Goal: Task Accomplishment & Management: Manage account settings

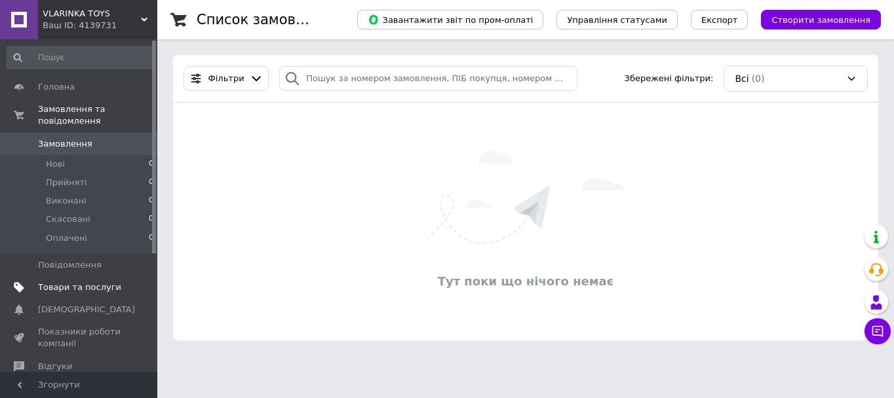
click at [100, 282] on span "Товари та послуги" at bounding box center [79, 288] width 83 height 12
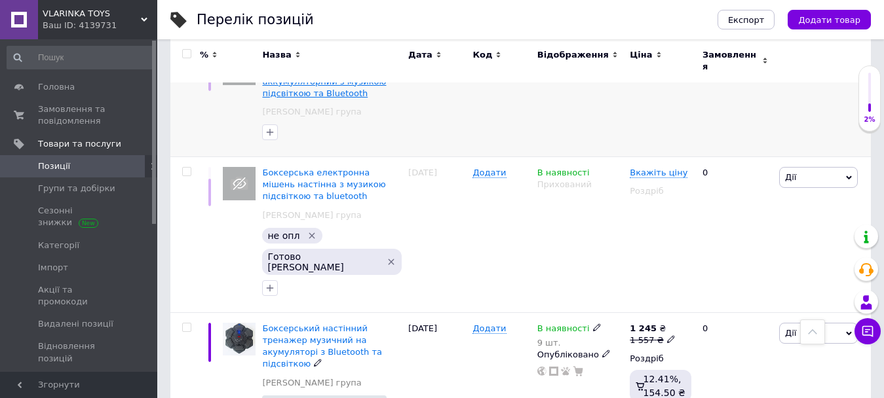
scroll to position [66, 0]
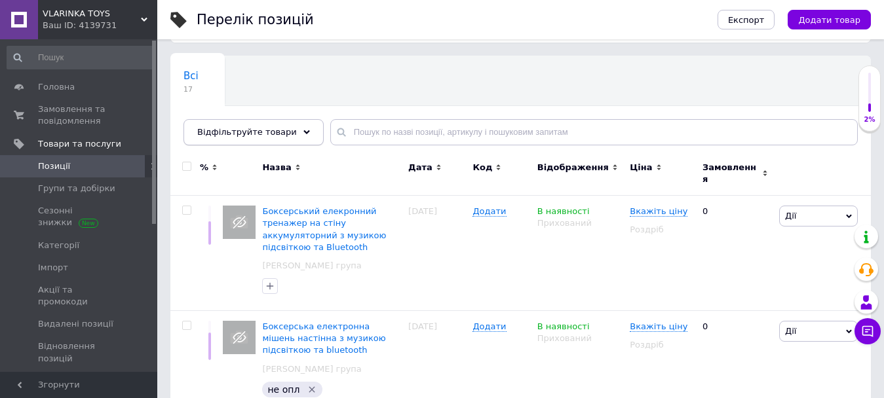
click at [286, 129] on div "Відфільтруйте товари" at bounding box center [253, 132] width 140 height 26
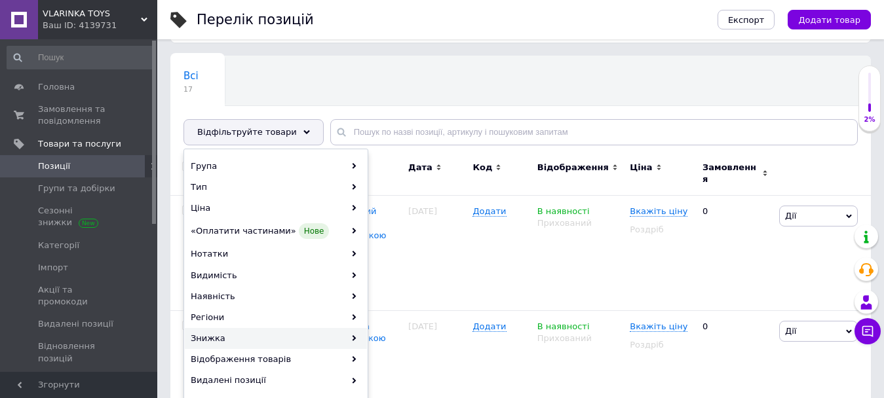
click at [265, 338] on div "Знижка" at bounding box center [276, 338] width 182 height 21
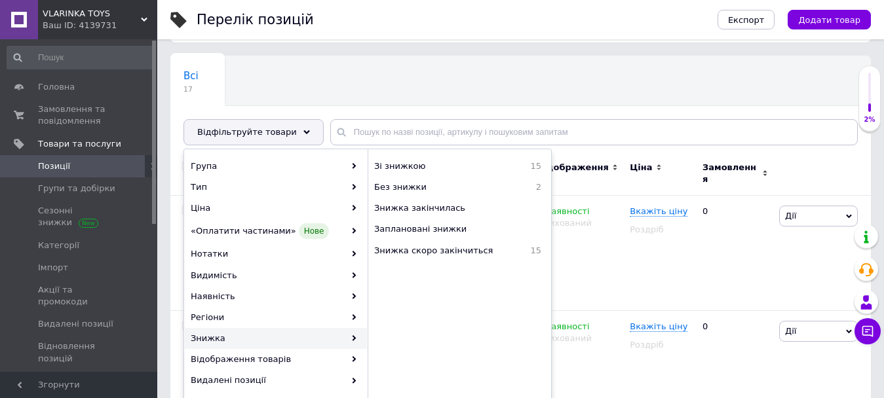
click at [354, 340] on icon at bounding box center [354, 338] width 6 height 6
click at [413, 165] on span "Зі знижкою" at bounding box center [436, 166] width 125 height 12
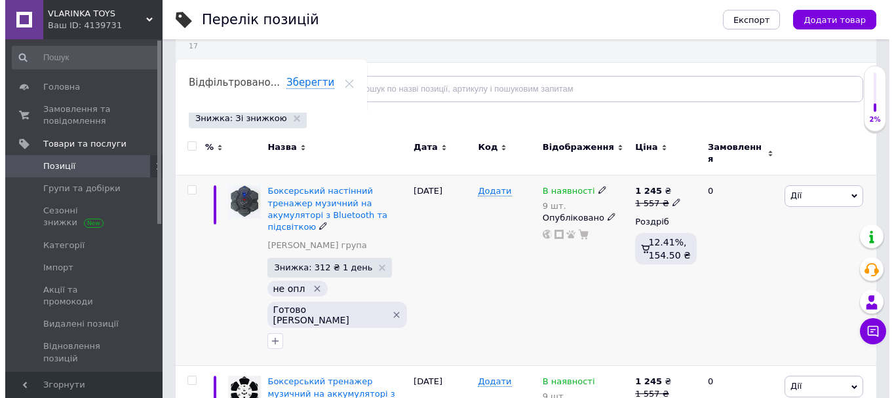
scroll to position [131, 0]
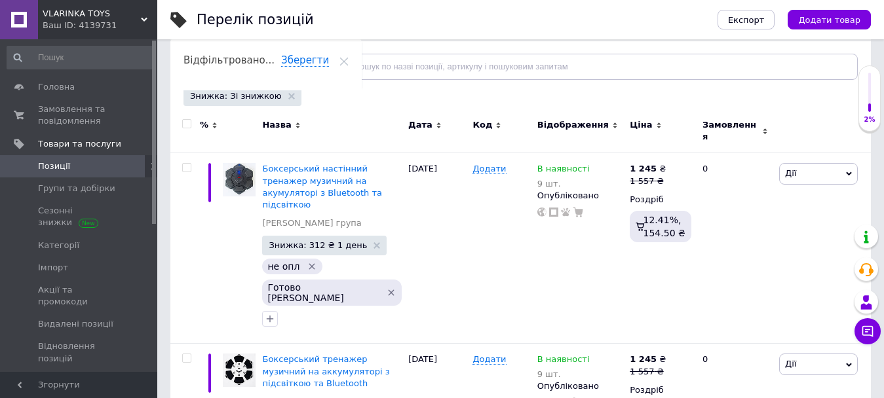
click at [183, 124] on input "checkbox" at bounding box center [186, 124] width 9 height 9
checkbox input "true"
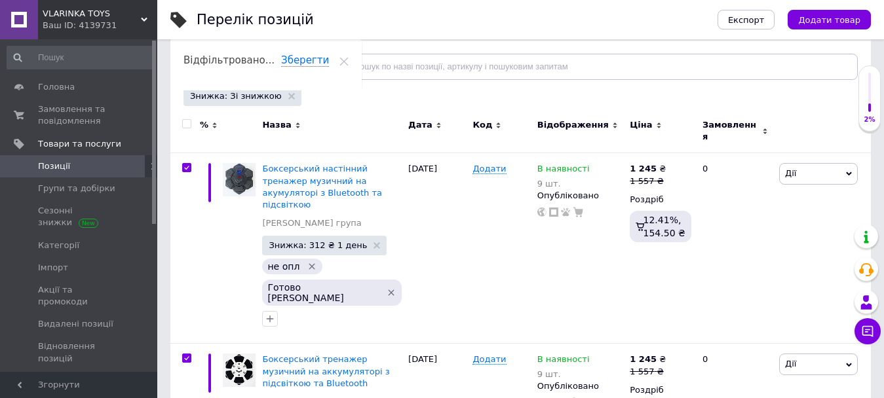
checkbox input "true"
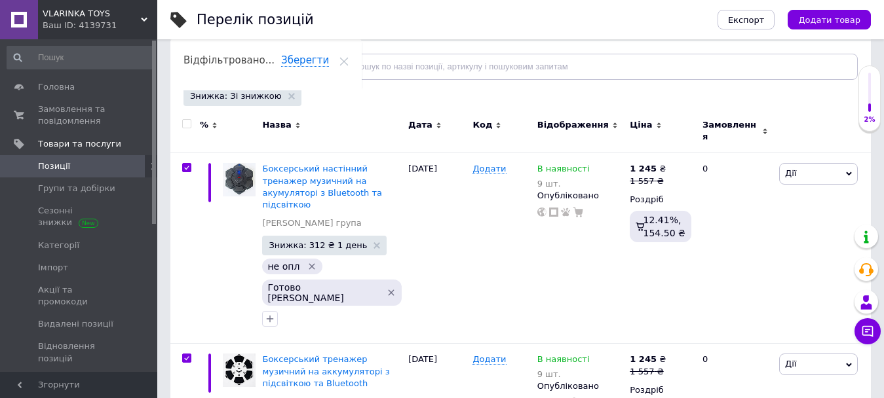
checkbox input "true"
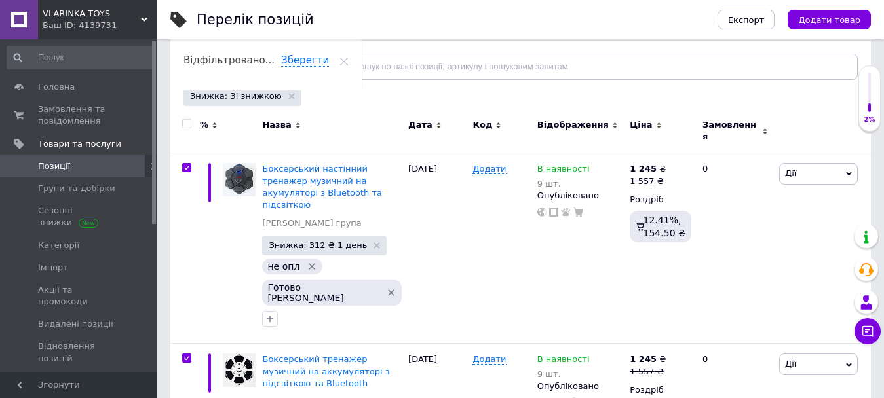
checkbox input "true"
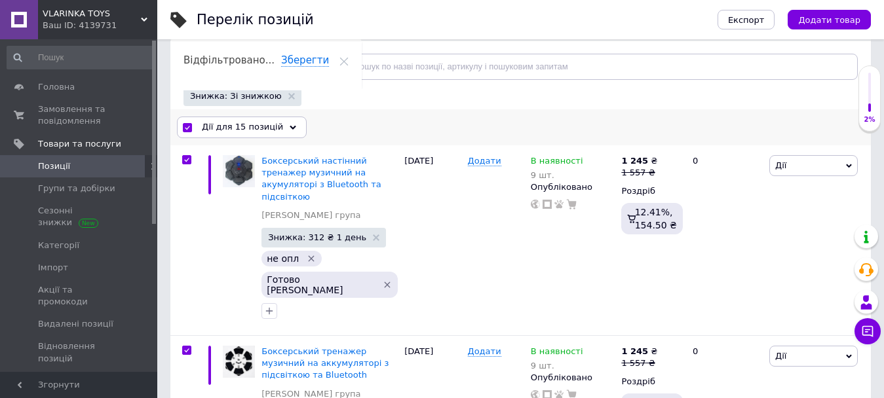
click at [261, 128] on span "Дії для 15 позицій" at bounding box center [242, 127] width 81 height 12
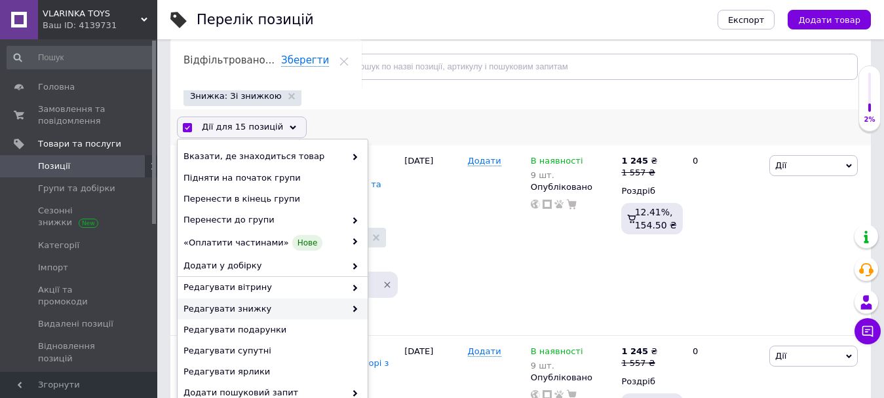
click at [256, 312] on span "Редагувати знижку" at bounding box center [264, 309] width 162 height 12
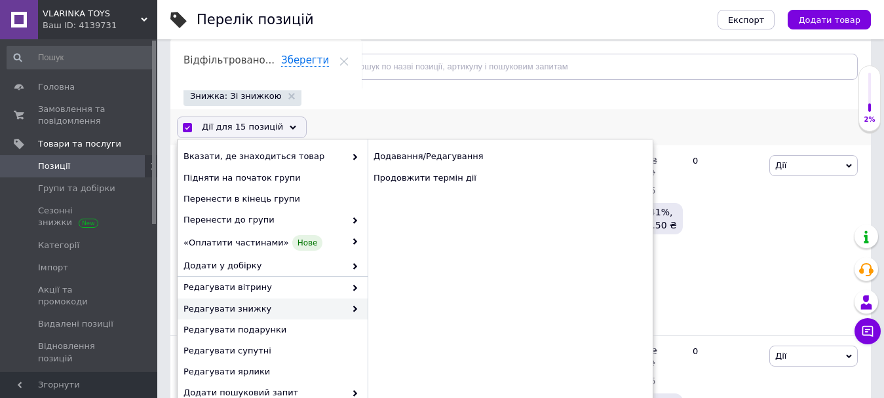
drag, startPoint x: 347, startPoint y: 309, endPoint x: 389, endPoint y: 305, distance: 42.1
click at [348, 309] on span at bounding box center [351, 309] width 13 height 12
click at [451, 180] on div "Продовжити термін дії" at bounding box center [510, 178] width 285 height 21
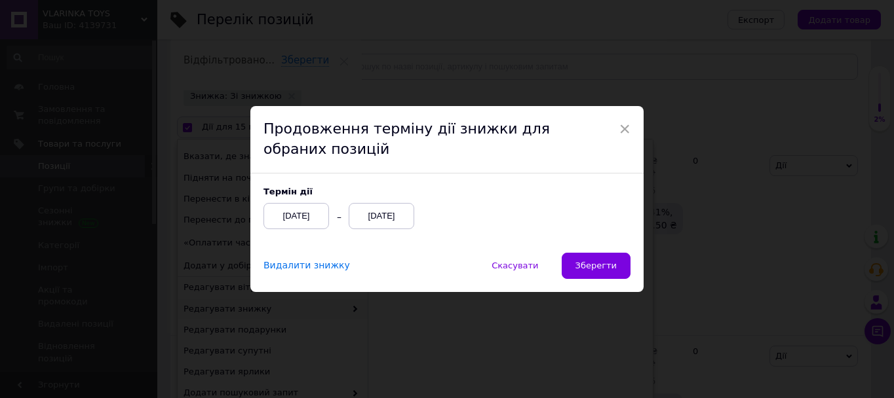
click at [388, 212] on div "[DATE]" at bounding box center [382, 216] width 66 height 26
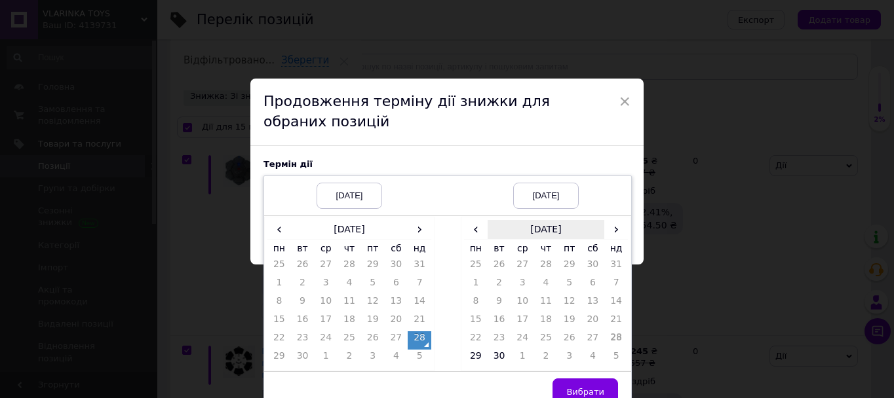
scroll to position [42, 0]
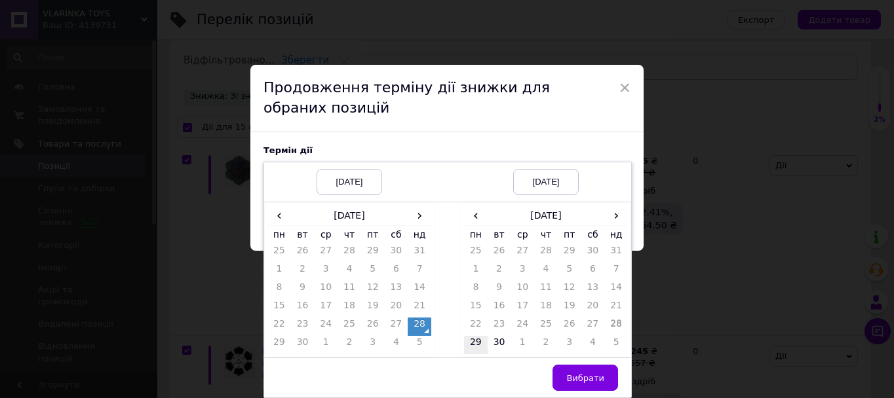
click at [474, 345] on td "29" at bounding box center [476, 345] width 24 height 18
click at [595, 377] on span "Вибрати" at bounding box center [585, 378] width 38 height 10
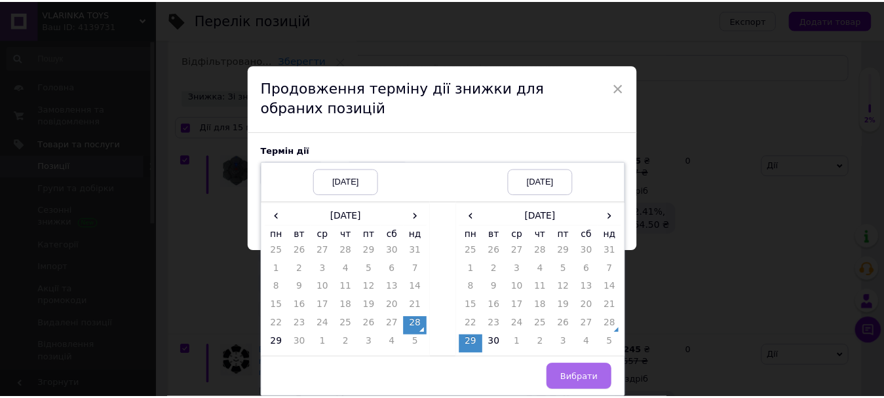
scroll to position [0, 0]
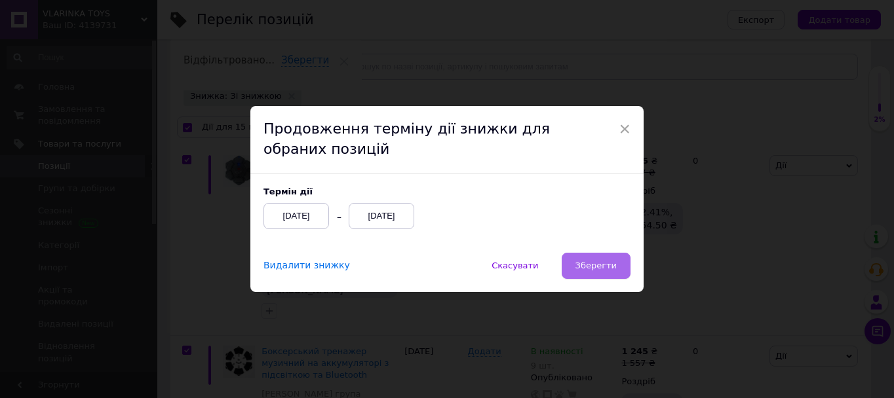
click at [600, 265] on span "Зберегти" at bounding box center [595, 266] width 41 height 10
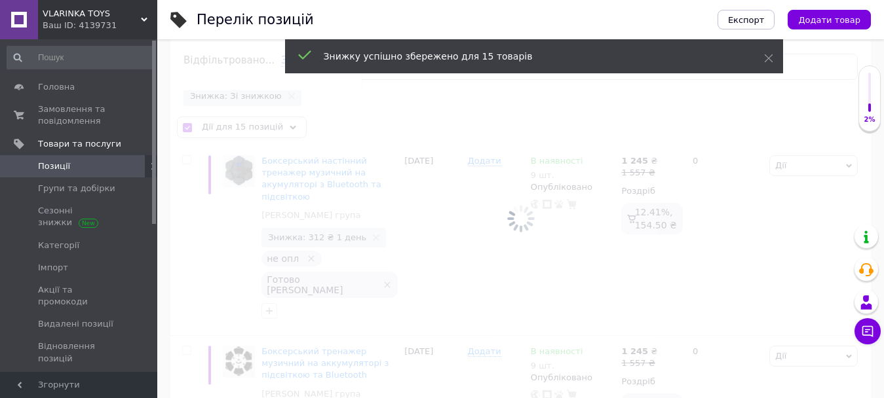
checkbox input "false"
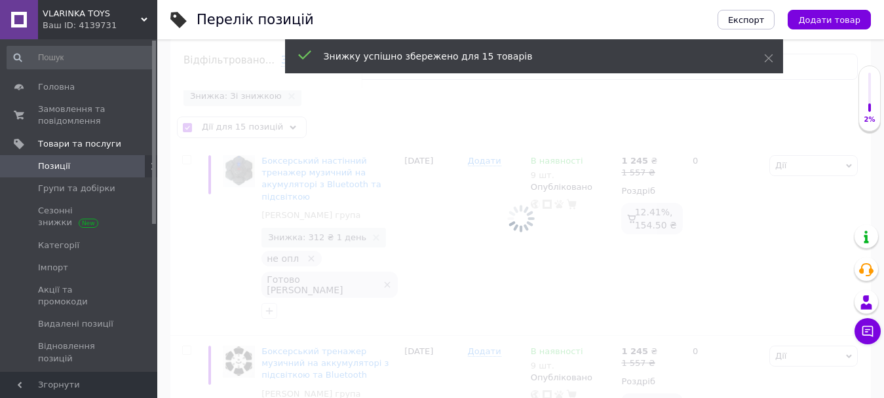
checkbox input "false"
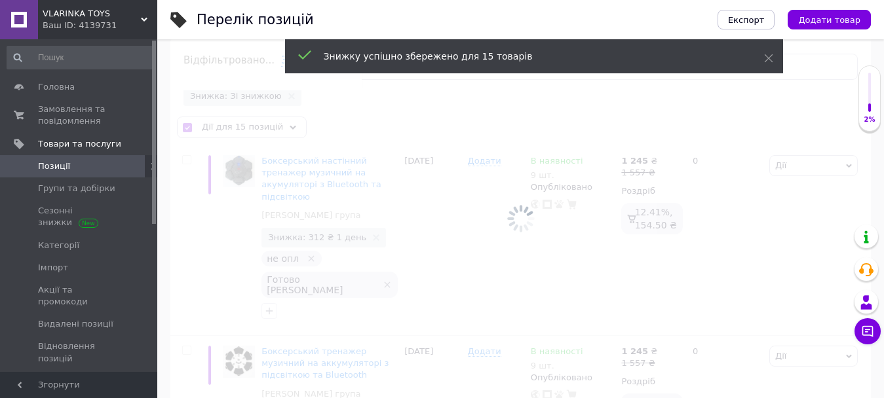
checkbox input "false"
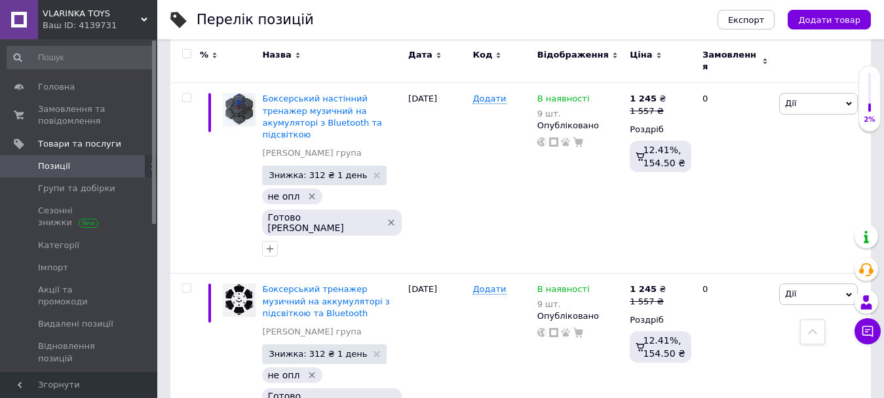
scroll to position [130, 0]
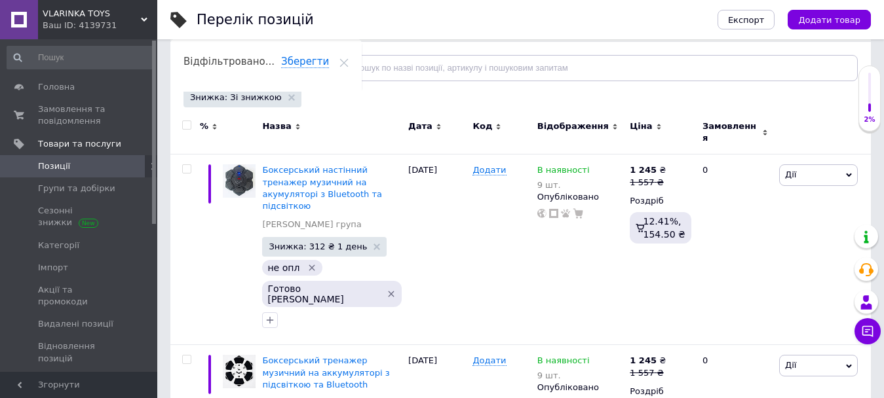
click at [140, 14] on span "VLARINKA TOYS" at bounding box center [92, 14] width 98 height 12
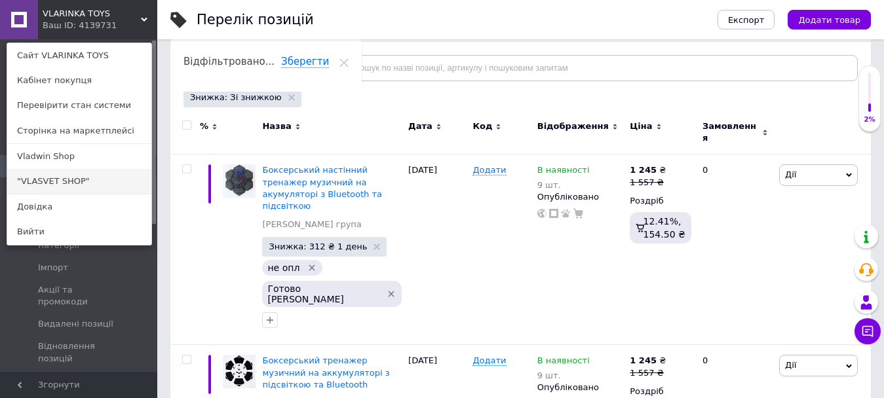
click at [86, 183] on link ""VLASVET SHOP"" at bounding box center [79, 181] width 144 height 25
